Goal: Transaction & Acquisition: Register for event/course

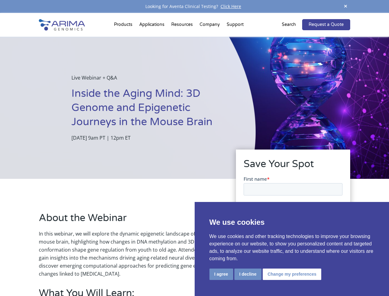
click at [194, 148] on div "Live Webinar + Q&A Inside the Aging Mind: 3D Genome and Epigenetic Journeys in …" at bounding box center [128, 108] width 256 height 142
click at [221, 274] on button "I agree" at bounding box center [221, 273] width 24 height 11
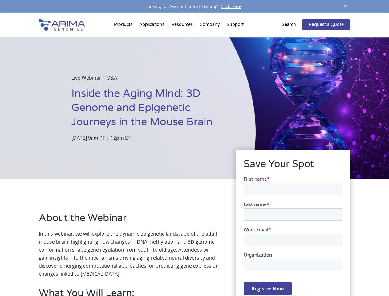
click at [247, 273] on form "First name * Last name * Work Email * Organization Register Now" at bounding box center [292, 237] width 99 height 124
click at [291, 273] on form "First name * Last name * Work Email * Organization Register Now" at bounding box center [292, 237] width 99 height 124
click at [346, 6] on span at bounding box center [345, 6] width 9 height 8
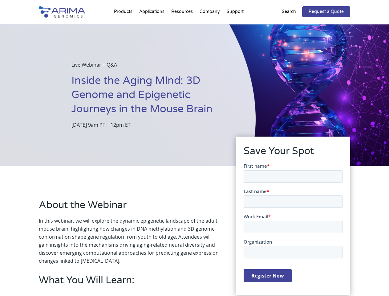
click at [194, 154] on div "Live Webinar + Q&A Inside the Aging Mind: 3D Genome and Epigenetic Journeys in …" at bounding box center [128, 95] width 256 height 142
click at [124, 26] on div "Live Webinar + Q&A Inside the Aging Mind: 3D Genome and Epigenetic Journeys in …" at bounding box center [128, 95] width 256 height 142
click at [183, 26] on div "Live Webinar + Q&A Inside the Aging Mind: 3D Genome and Epigenetic Journeys in …" at bounding box center [128, 95] width 256 height 142
click at [210, 26] on div "Live Webinar + Q&A Inside the Aging Mind: 3D Genome and Epigenetic Journeys in …" at bounding box center [128, 95] width 256 height 142
click at [235, 26] on div "Live Webinar + Q&A Inside the Aging Mind: 3D Genome and Epigenetic Journeys in …" at bounding box center [128, 95] width 256 height 142
